Goal: Check status: Check status

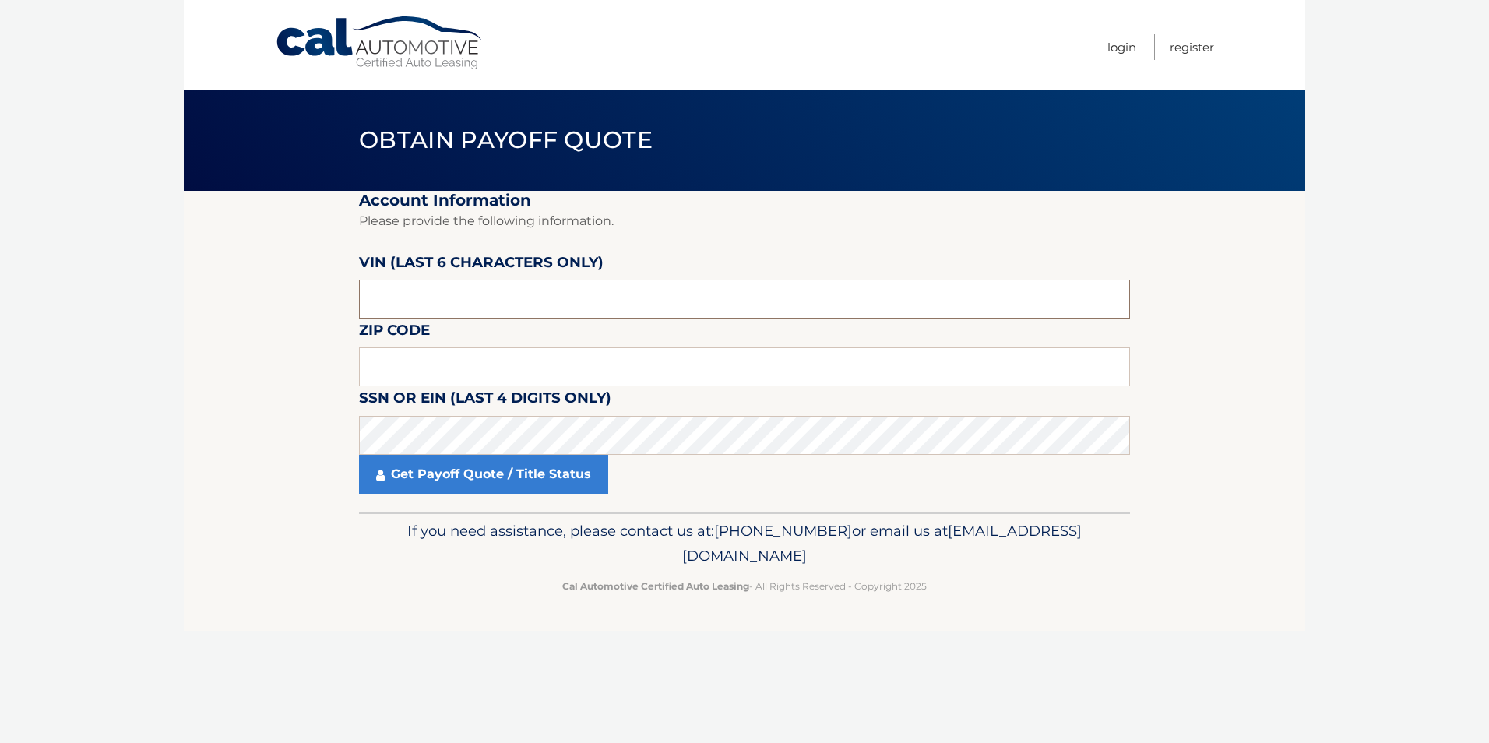
click at [460, 299] on input "text" at bounding box center [744, 299] width 771 height 39
click at [436, 364] on input "text" at bounding box center [744, 366] width 771 height 39
type input "08831"
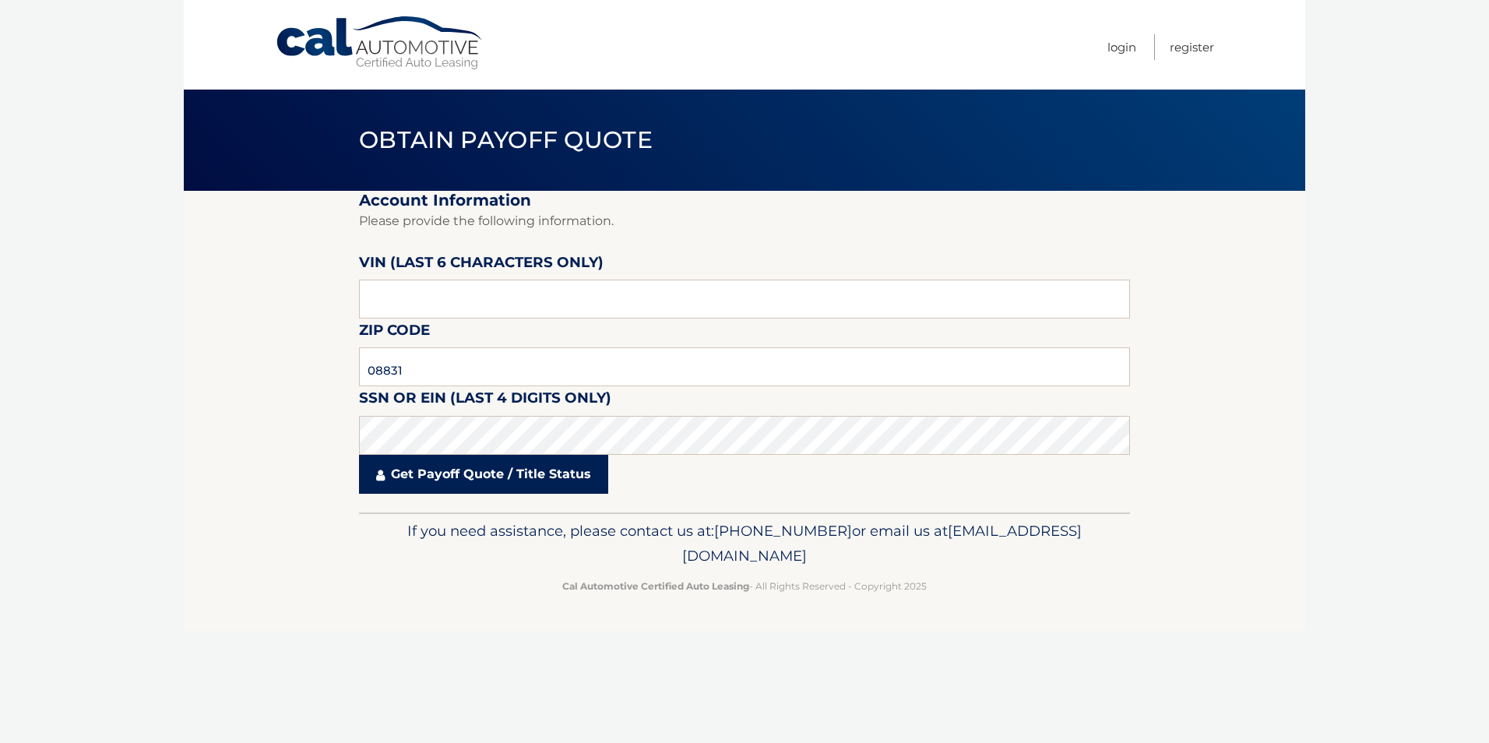
click at [435, 478] on link "Get Payoff Quote / Title Status" at bounding box center [483, 474] width 249 height 39
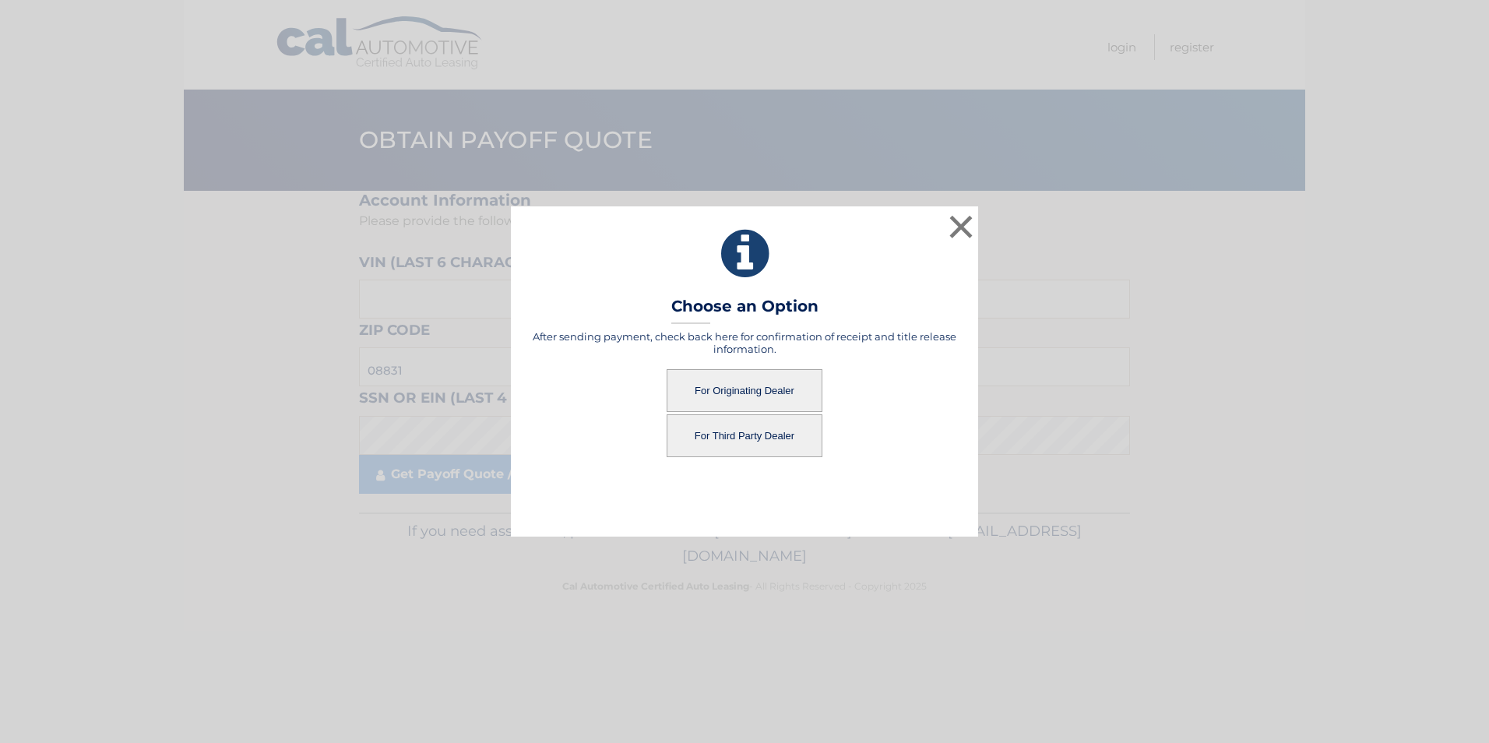
click at [708, 394] on button "For Originating Dealer" at bounding box center [745, 390] width 156 height 43
click at [706, 385] on button "For Originating Dealer" at bounding box center [745, 390] width 156 height 43
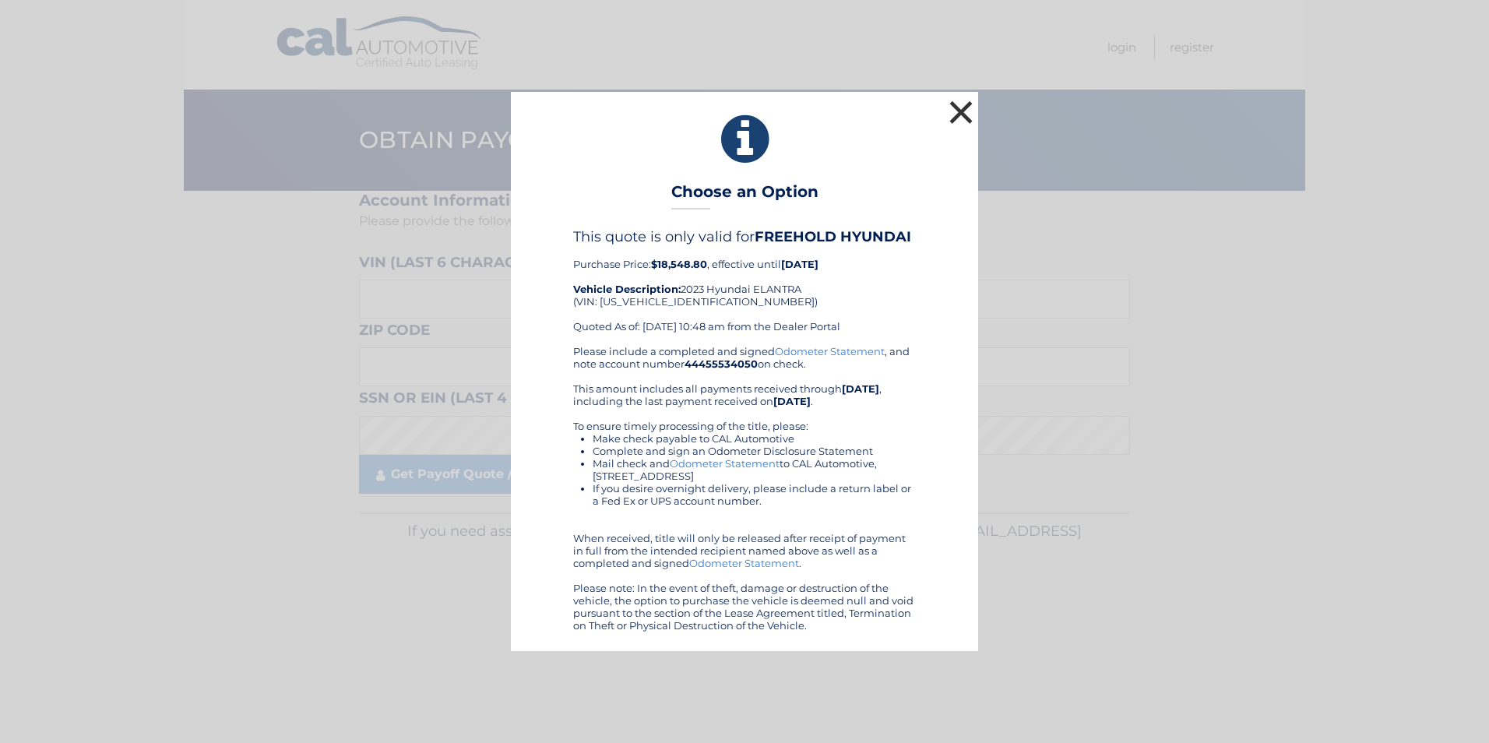
click at [956, 120] on button "×" at bounding box center [960, 112] width 31 height 31
